Goal: Check status: Check status

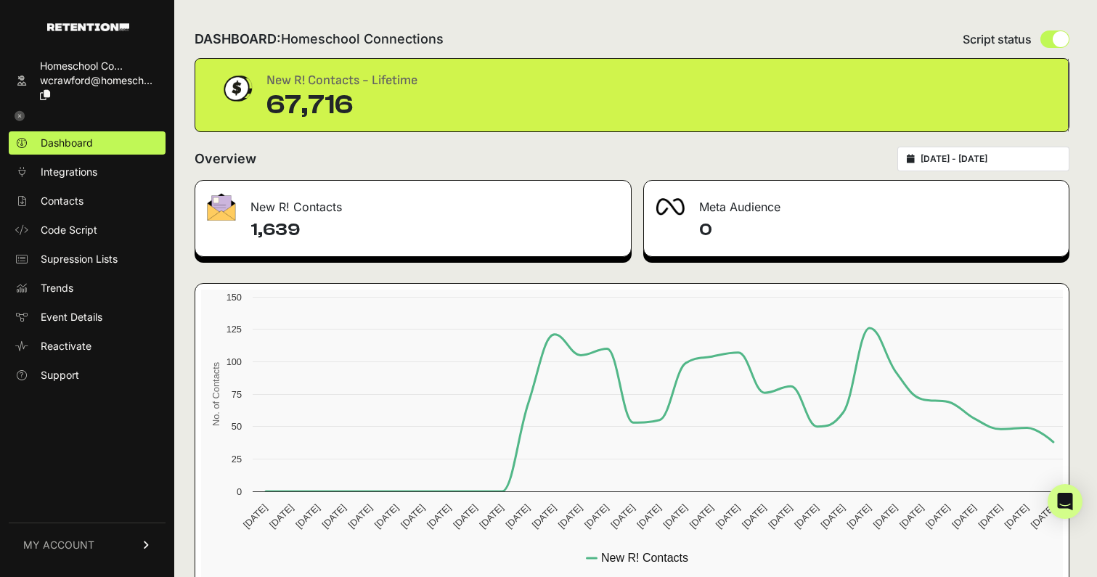
type input "[DATE]"
click at [1011, 158] on input "[DATE] - [DATE]" at bounding box center [990, 159] width 139 height 12
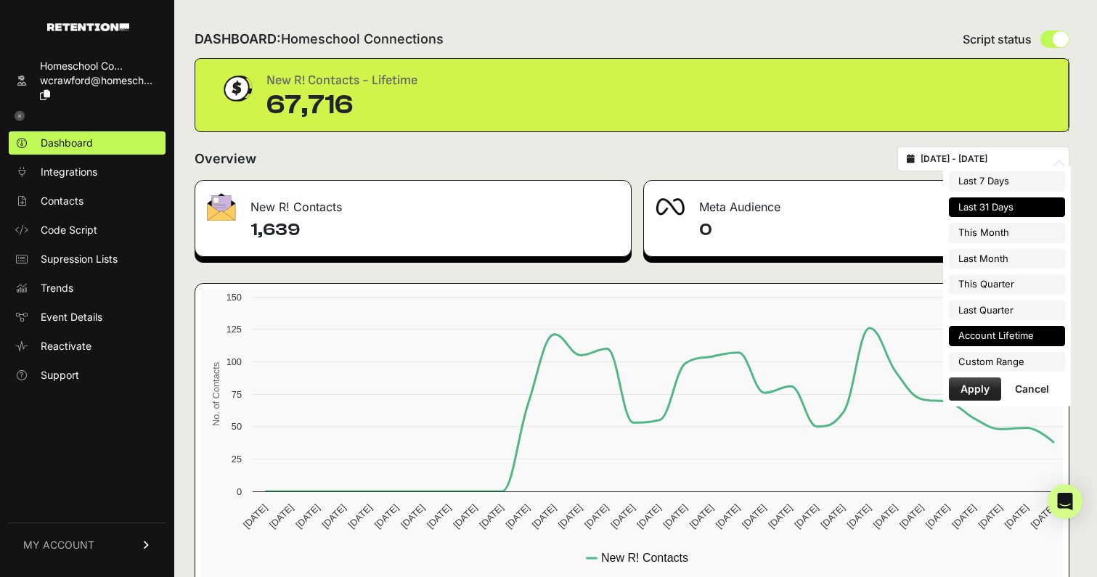
type input "[DATE]"
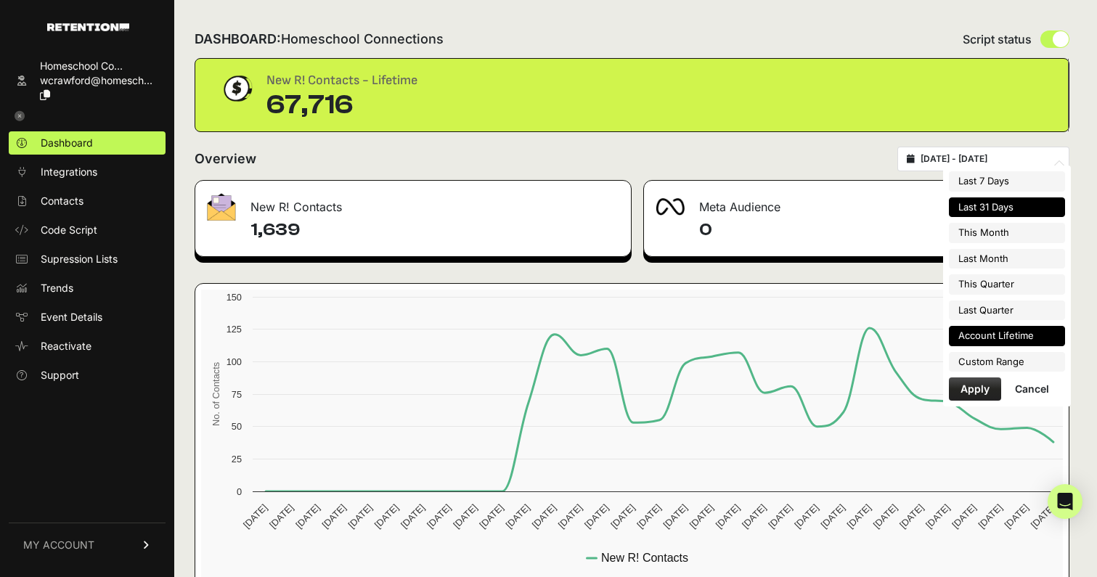
type input "[DATE]"
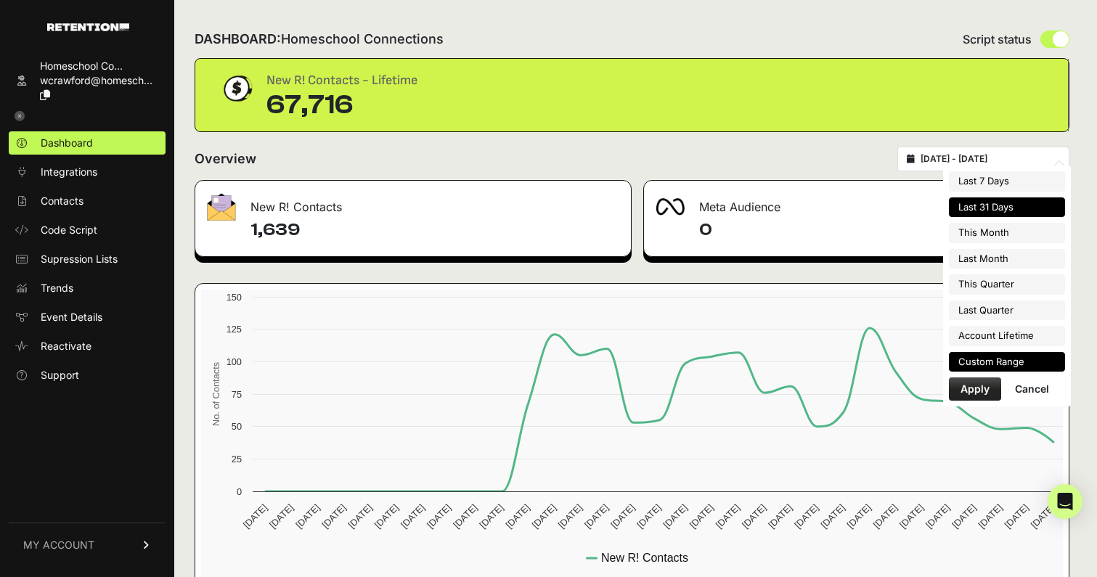
click at [982, 360] on li "Custom Range" at bounding box center [1007, 362] width 116 height 20
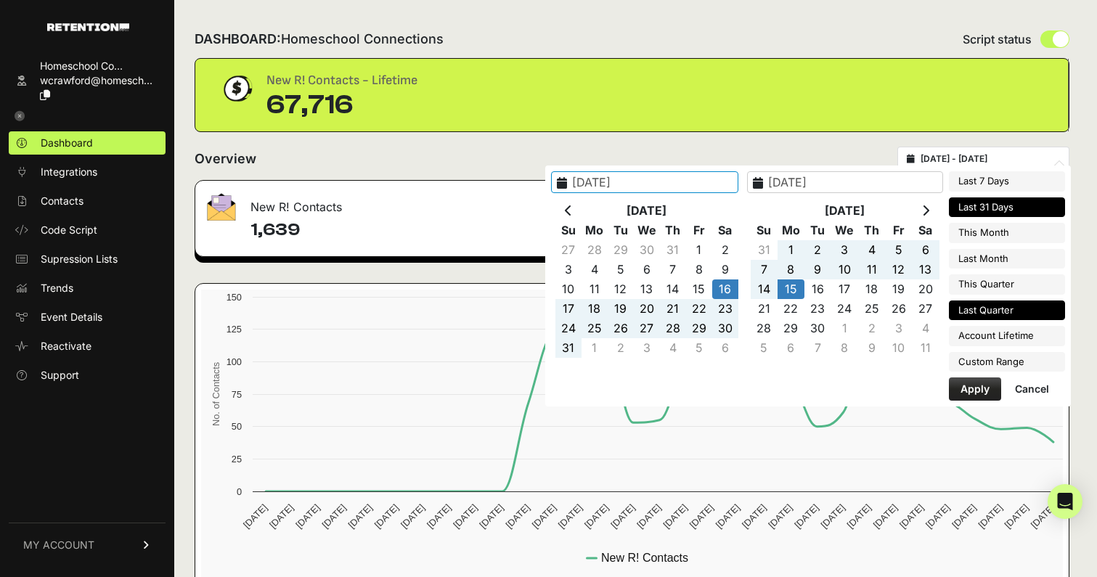
type input "[DATE]"
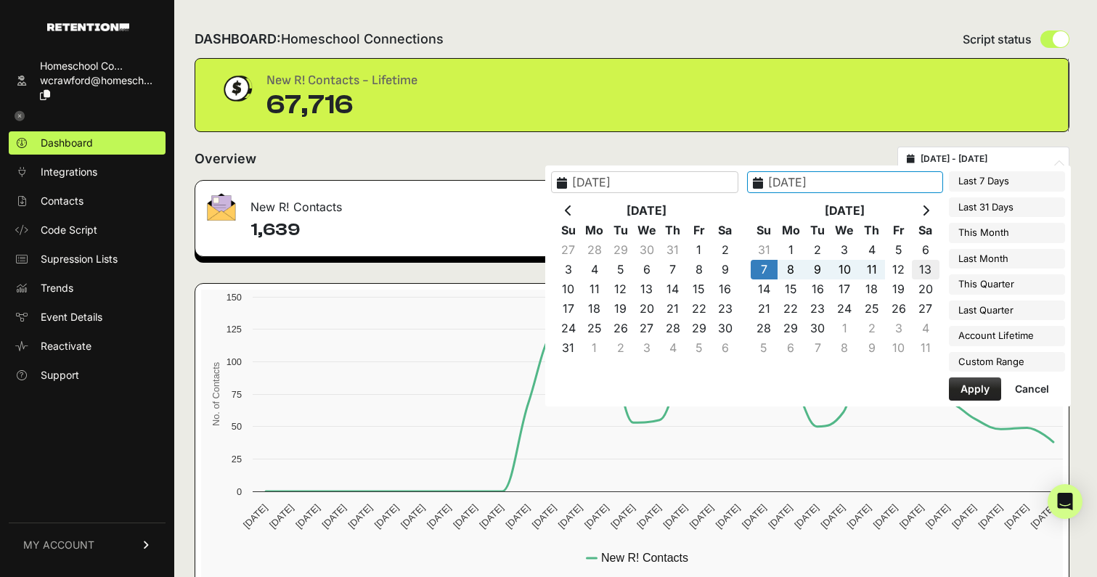
type input "[DATE]"
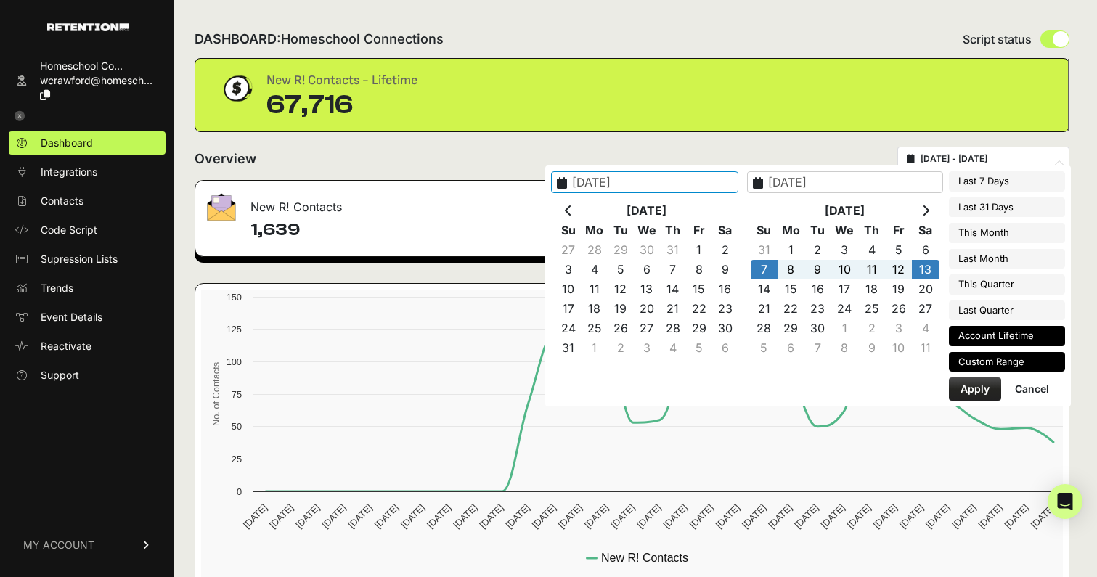
type input "[DATE]"
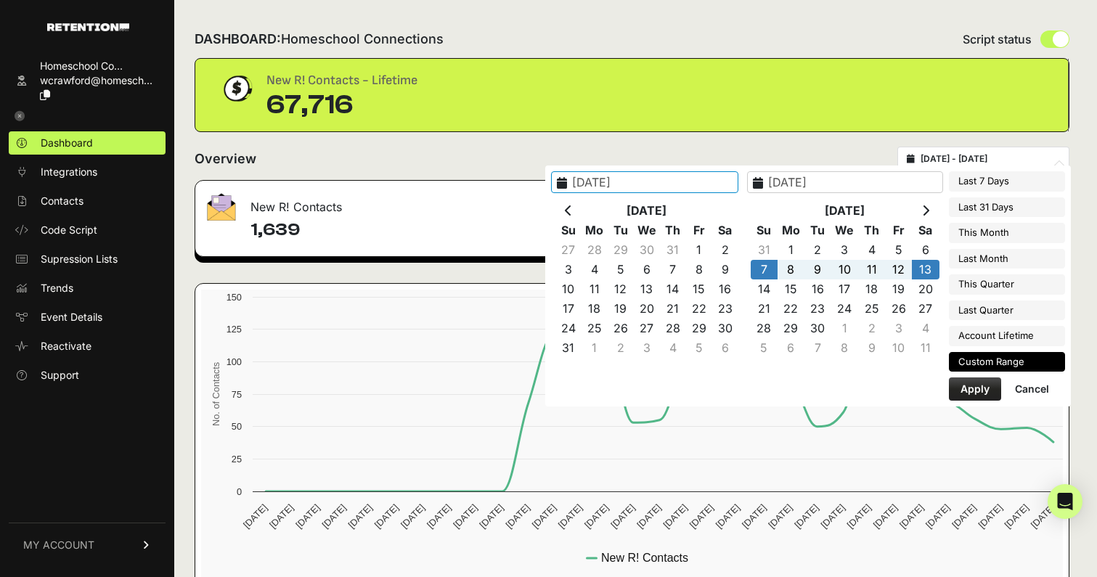
type input "[DATE]"
click at [968, 386] on button "Apply" at bounding box center [975, 389] width 52 height 23
type input "[DATE] - [DATE]"
